Goal: Task Accomplishment & Management: Manage account settings

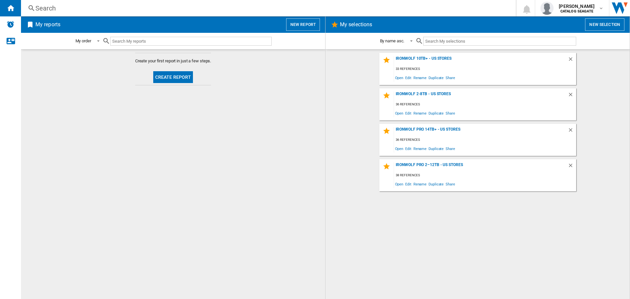
click at [615, 8] on img "Open Wiser website" at bounding box center [619, 8] width 21 height 16
click at [596, 11] on div "[PERSON_NAME] CATALOG [GEOGRAPHIC_DATA]" at bounding box center [577, 8] width 42 height 11
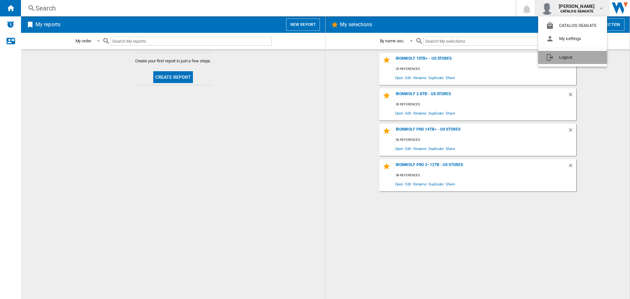
click at [567, 57] on button "Logout" at bounding box center [572, 57] width 69 height 13
